Goal: Transaction & Acquisition: Purchase product/service

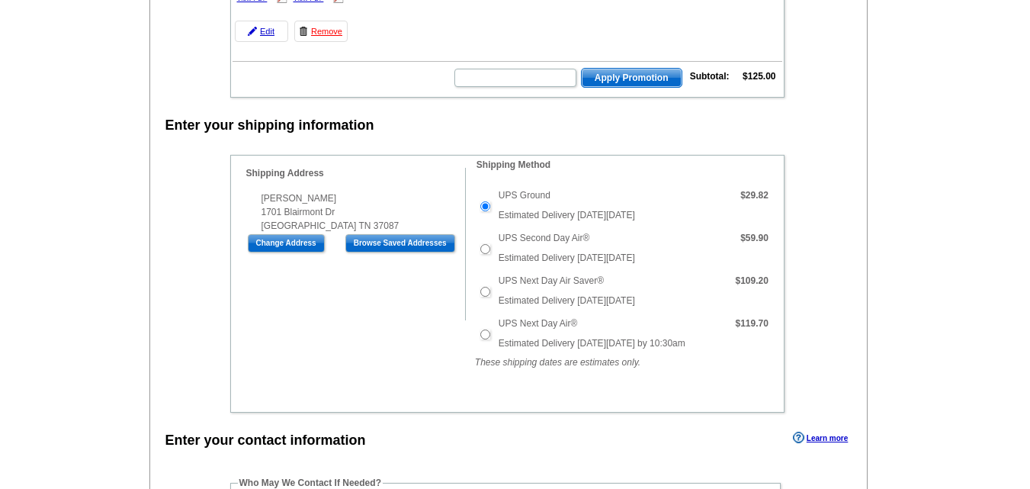
click at [989, 97] on main "Add Another Item Checkout Order Name: My Order [DATE] Save Order Review your or…" at bounding box center [515, 409] width 1030 height 1226
click at [471, 79] on input "text" at bounding box center [515, 78] width 122 height 18
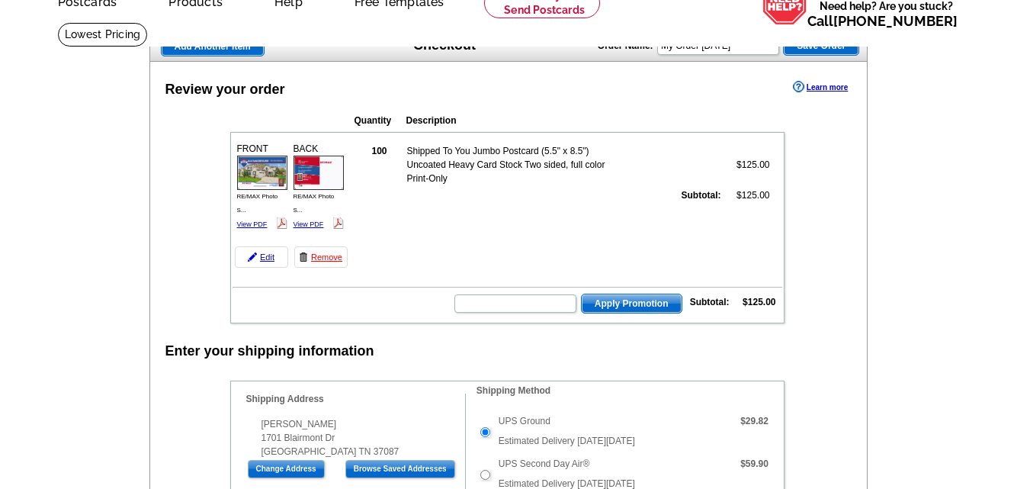
scroll to position [152, 0]
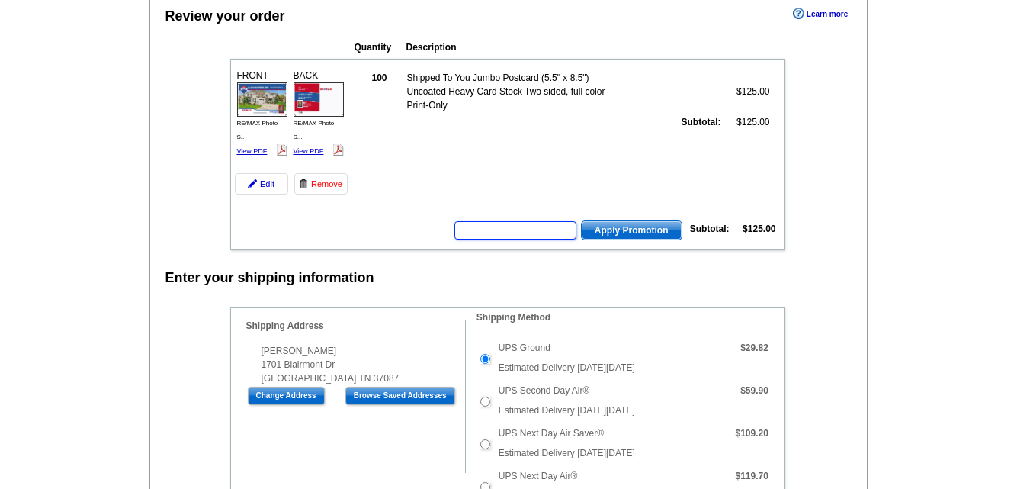
click at [473, 230] on input "text" at bounding box center [515, 230] width 122 height 18
type input "CHAT20"
click at [632, 229] on span "Apply Promotion" at bounding box center [632, 230] width 100 height 18
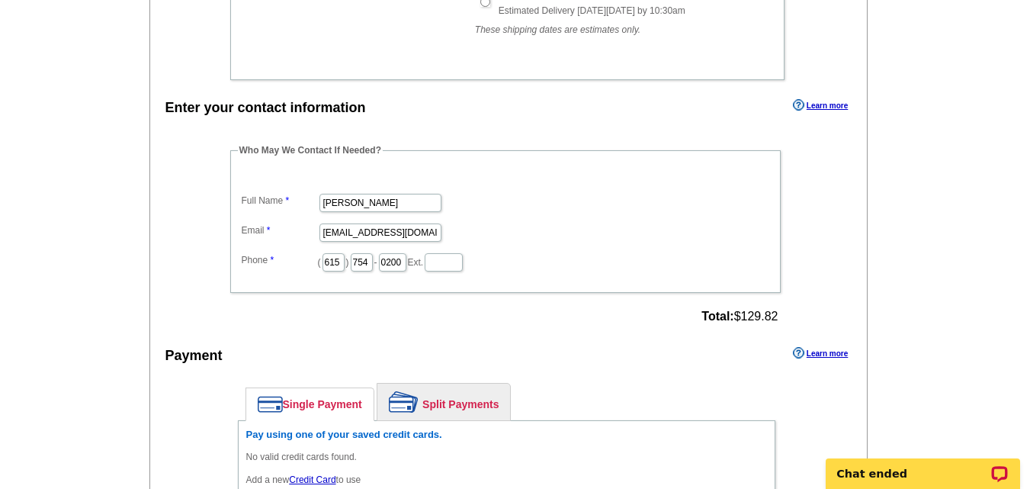
scroll to position [915, 0]
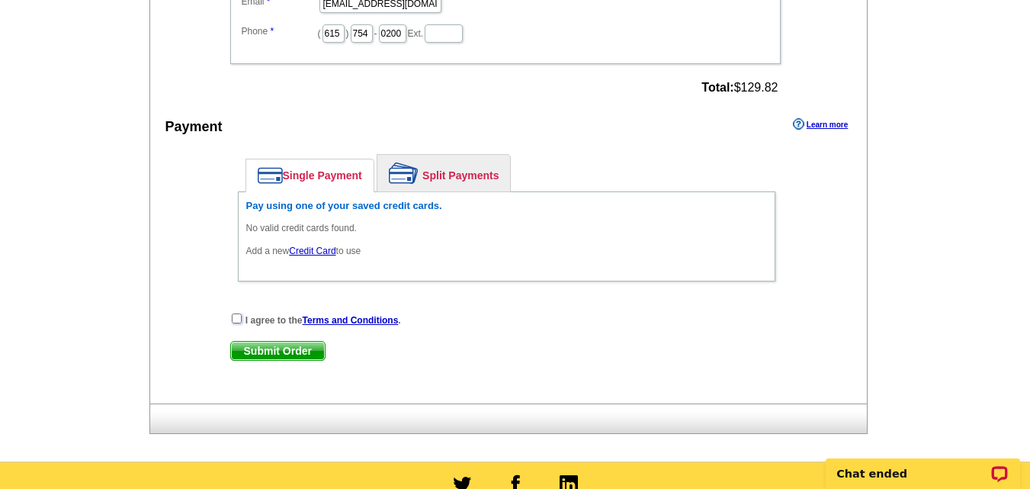
click at [232, 319] on input "checkbox" at bounding box center [237, 318] width 10 height 10
checkbox input "true"
click at [325, 249] on link "Credit Card" at bounding box center [312, 250] width 46 height 11
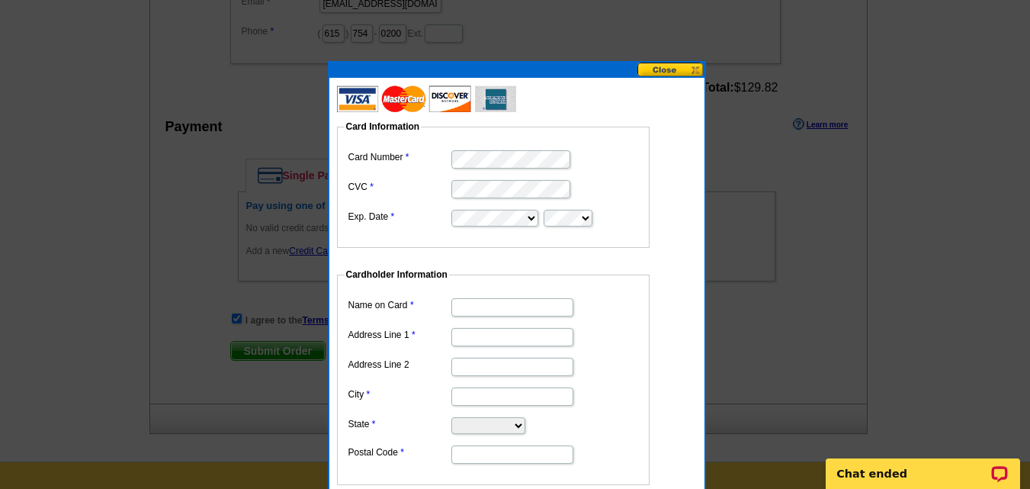
click at [486, 303] on input "Name on Card" at bounding box center [512, 307] width 122 height 18
type input "[PERSON_NAME]"
type input "HObbs"
type input "1701 Blairmont Dr"
type input "b"
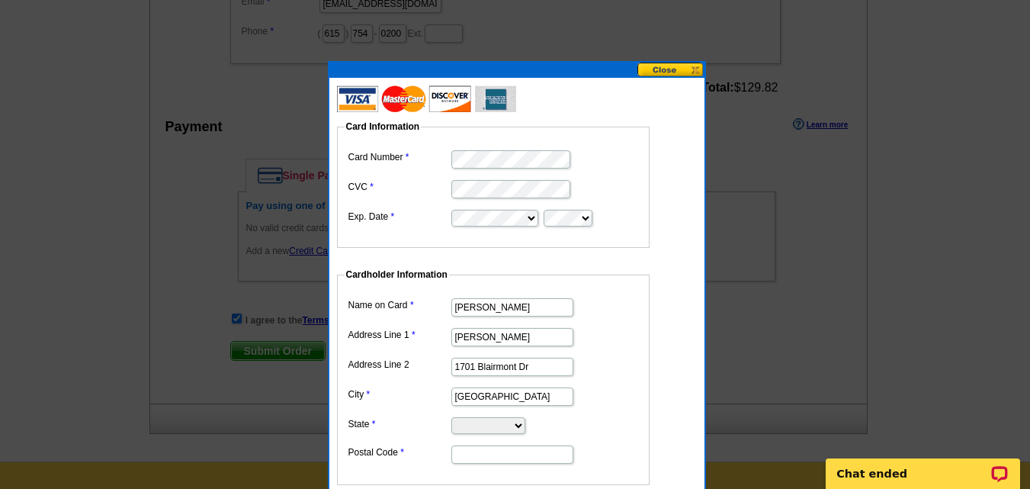
type input "Lebanon"
select select "TN"
type input "37087"
click at [464, 334] on input "HObbs" at bounding box center [512, 337] width 122 height 18
click at [468, 337] on input "HObbs" at bounding box center [512, 337] width 122 height 18
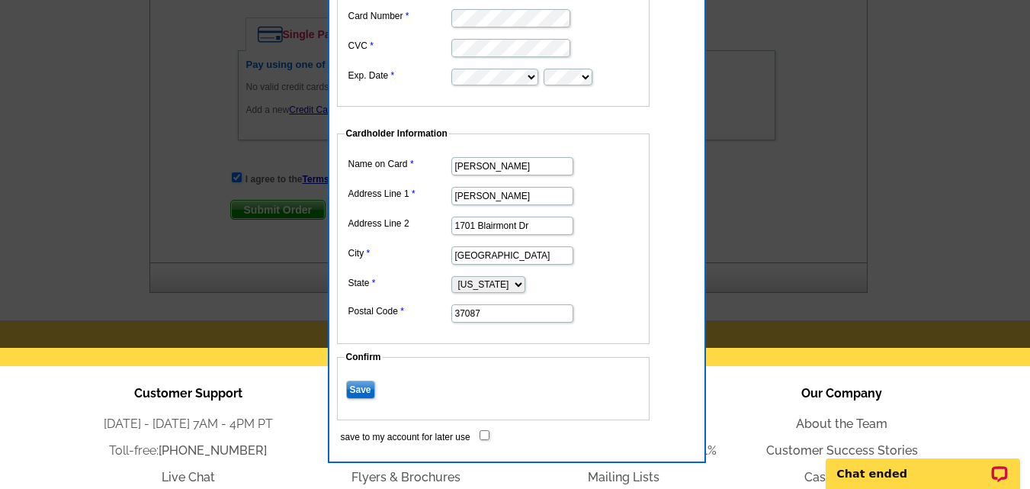
scroll to position [1214, 0]
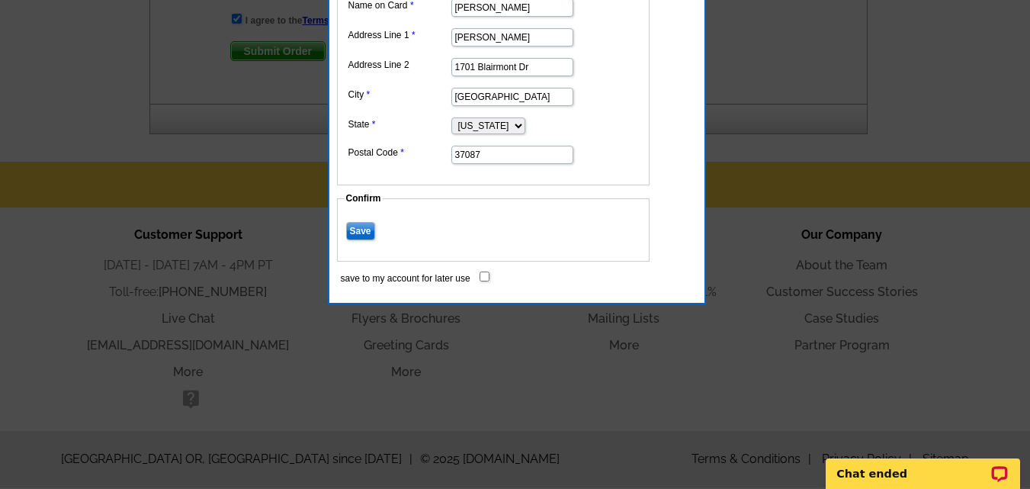
type input "[PERSON_NAME]"
click at [358, 234] on input "Save" at bounding box center [360, 231] width 29 height 18
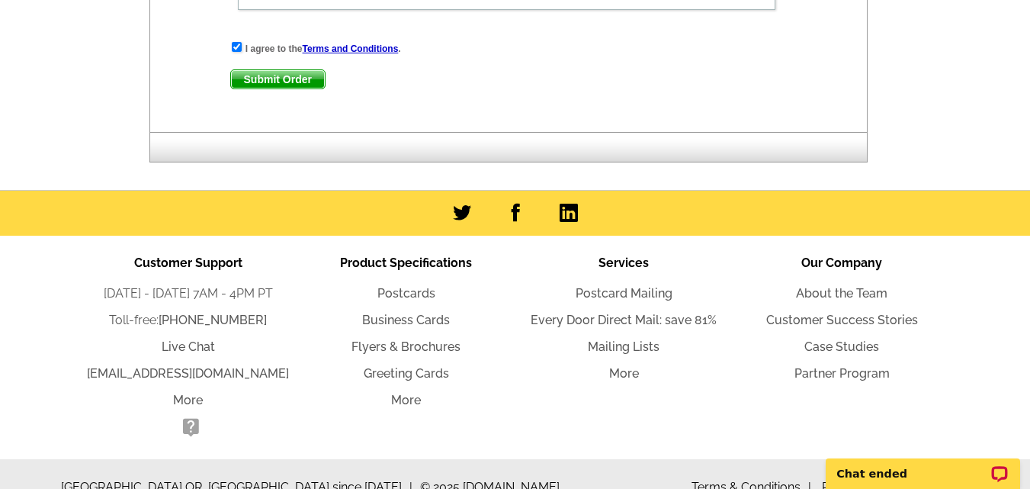
scroll to position [1011, 0]
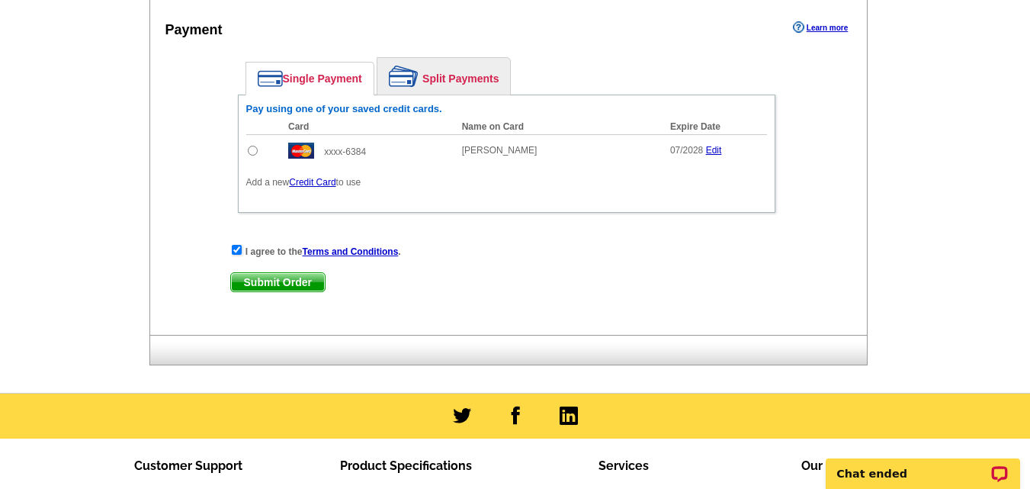
click at [257, 280] on span "Submit Order" at bounding box center [278, 282] width 94 height 18
click at [313, 283] on span "Submit Order" at bounding box center [278, 282] width 94 height 18
click at [254, 154] on input "radio" at bounding box center [253, 151] width 10 height 10
radio input "true"
click at [285, 284] on span "Submit Order" at bounding box center [278, 282] width 94 height 18
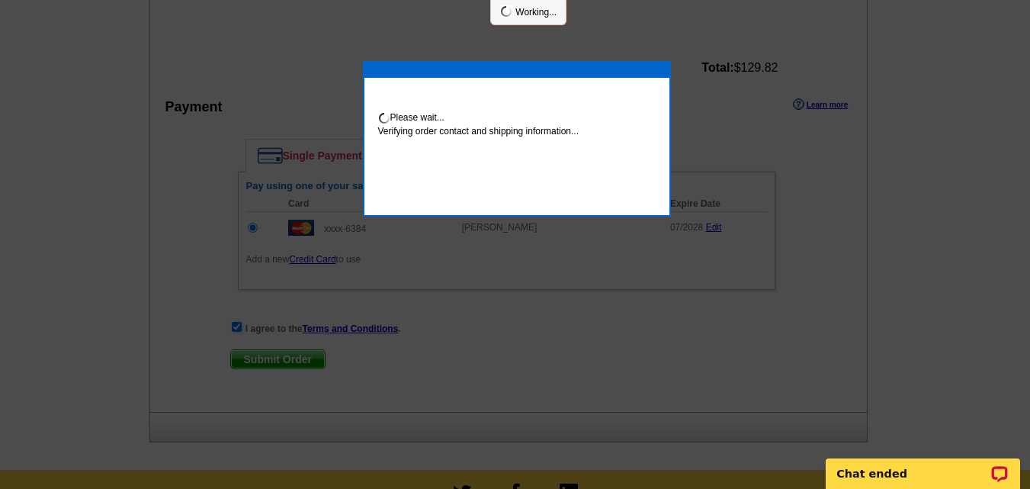
scroll to position [1088, 0]
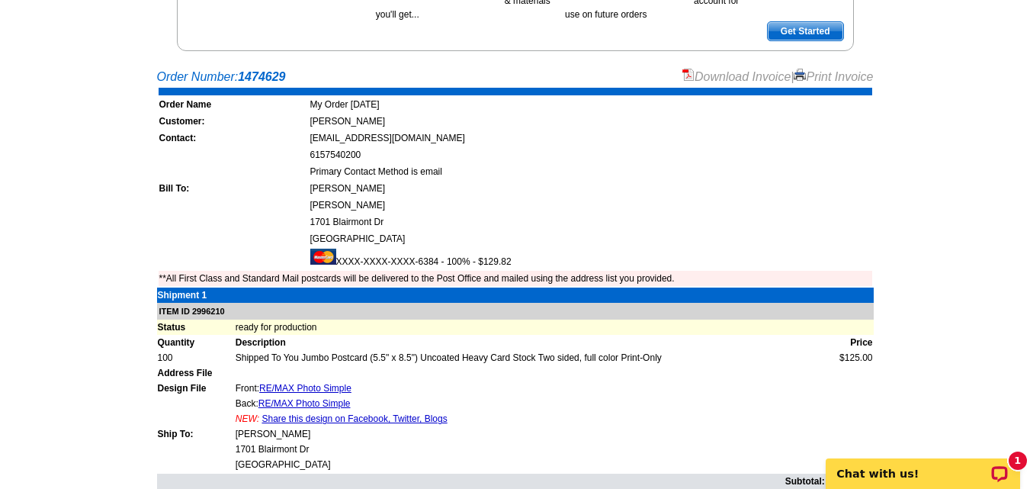
scroll to position [351, 0]
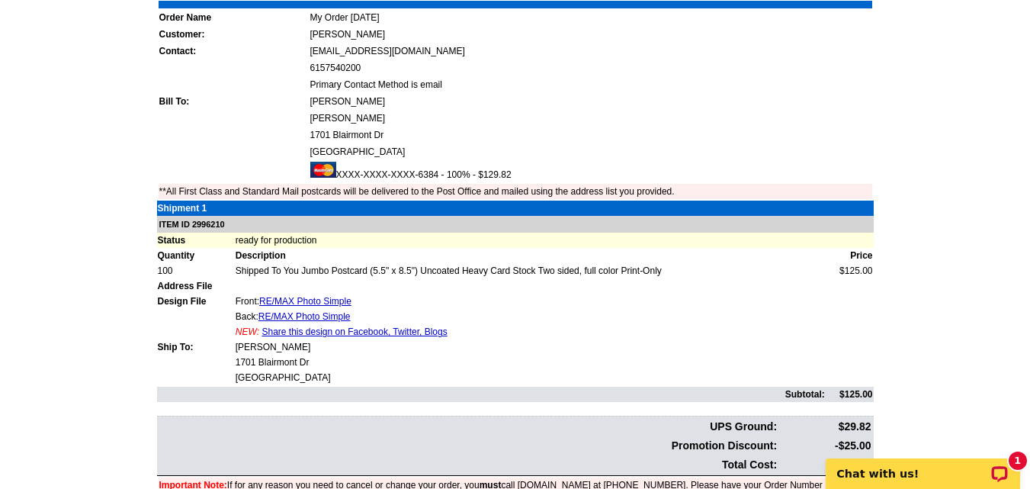
click at [313, 332] on link "Share this design on Facebook, Twitter, Blogs" at bounding box center [353, 331] width 185 height 11
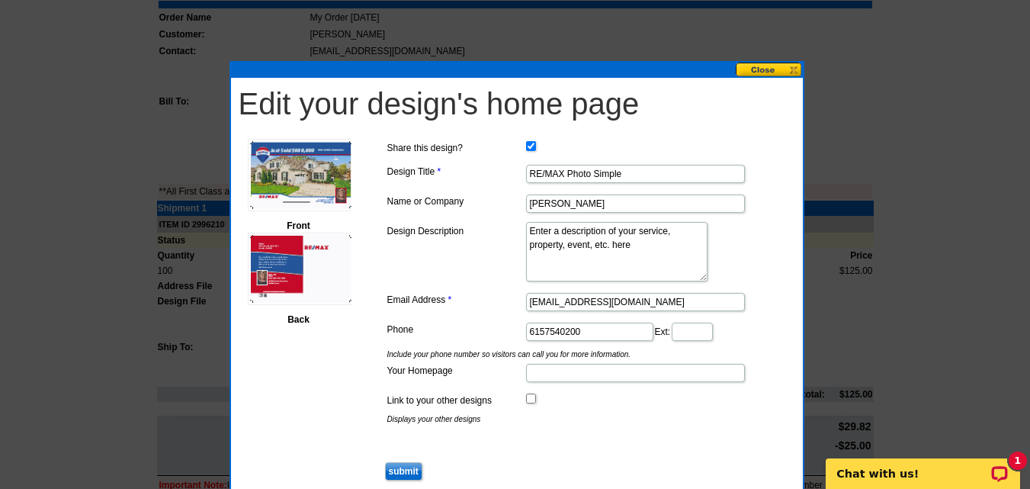
click at [761, 66] on button at bounding box center [769, 70] width 67 height 14
